Goal: Register for event/course

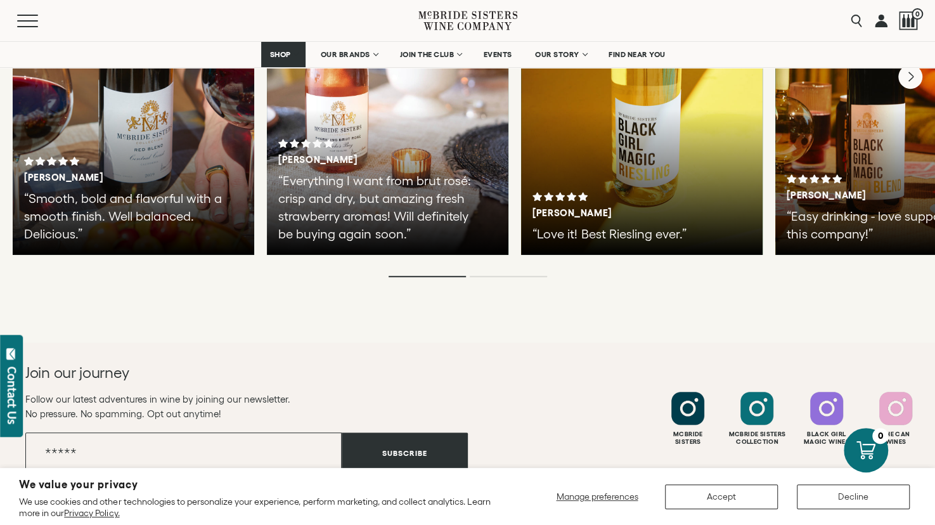
scroll to position [3210, 0]
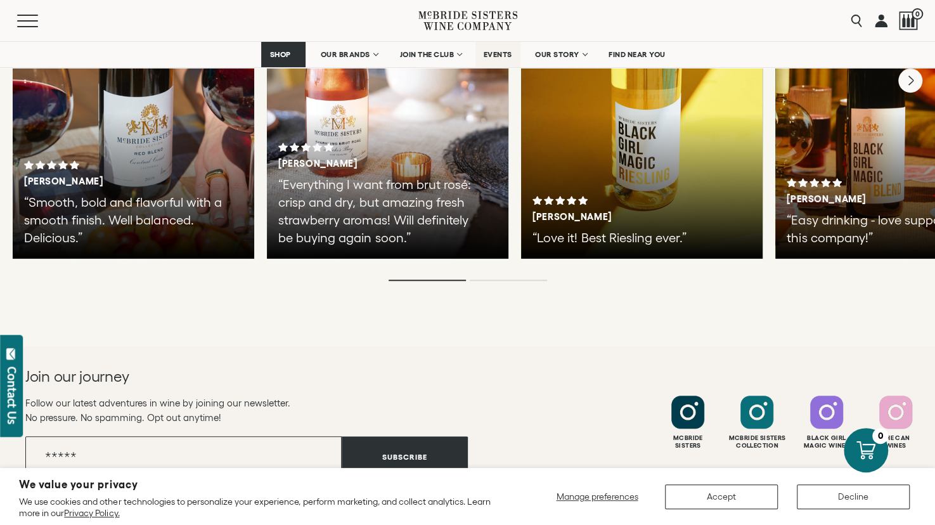
click at [502, 53] on span "EVENTS" at bounding box center [497, 54] width 29 height 9
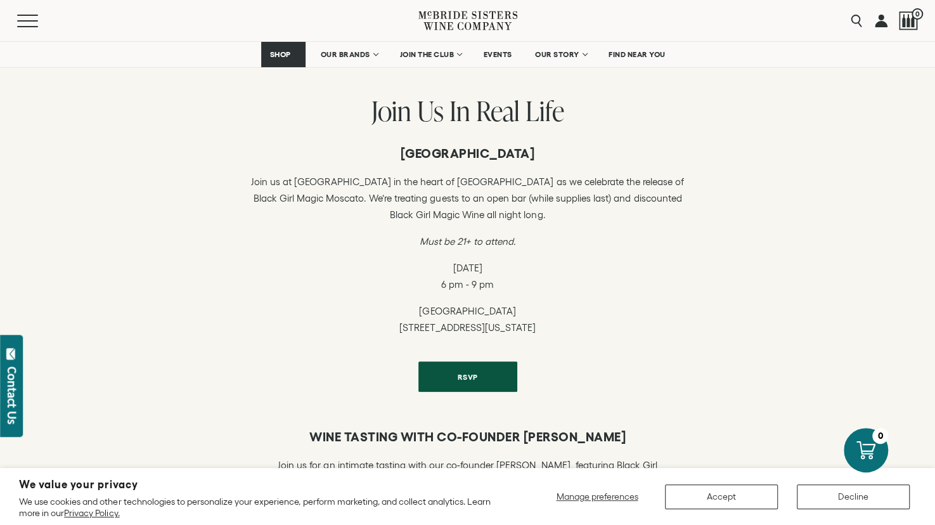
scroll to position [253, 0]
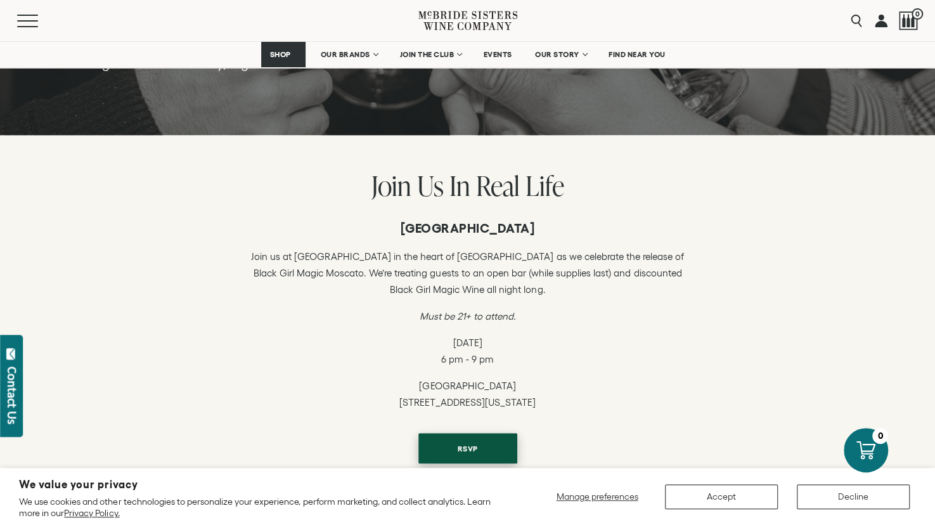
click at [460, 451] on span "RSVP" at bounding box center [467, 448] width 65 height 25
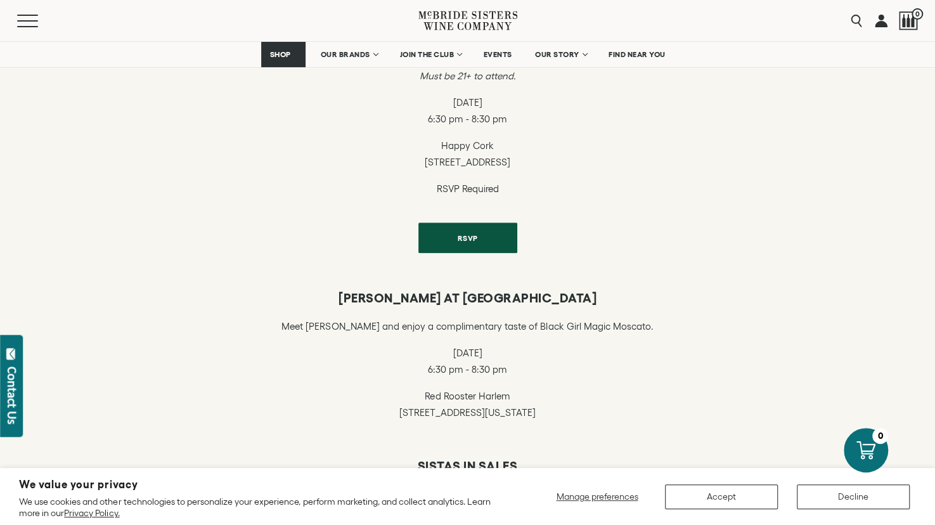
scroll to position [634, 0]
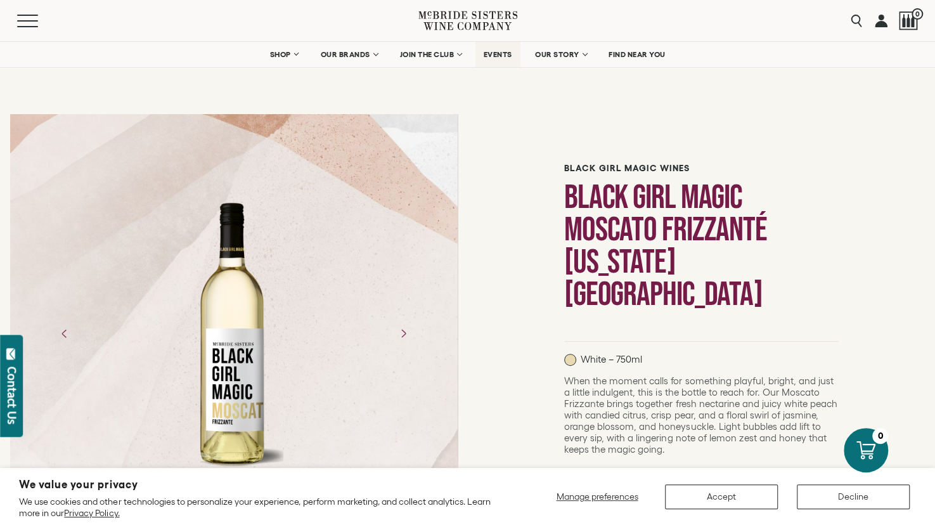
click at [508, 55] on span "EVENTS" at bounding box center [497, 54] width 29 height 9
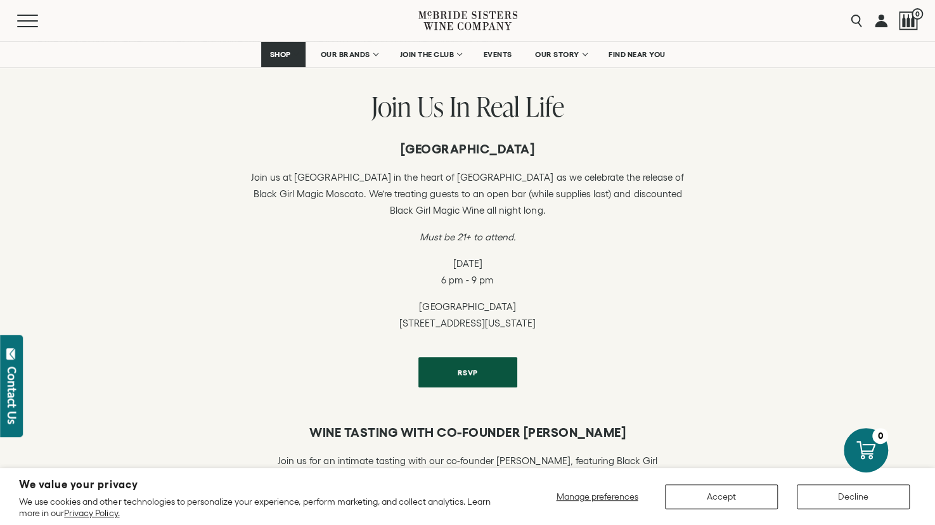
scroll to position [317, 0]
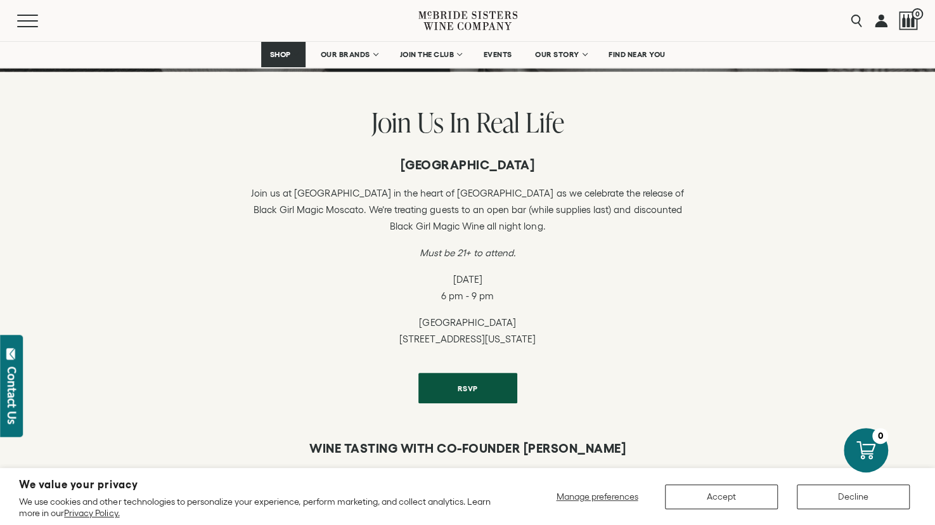
drag, startPoint x: 403, startPoint y: 161, endPoint x: 559, endPoint y: 170, distance: 156.2
click at [559, 170] on h6 "[GEOGRAPHIC_DATA]" at bounding box center [467, 164] width 437 height 15
